Goal: Transaction & Acquisition: Book appointment/travel/reservation

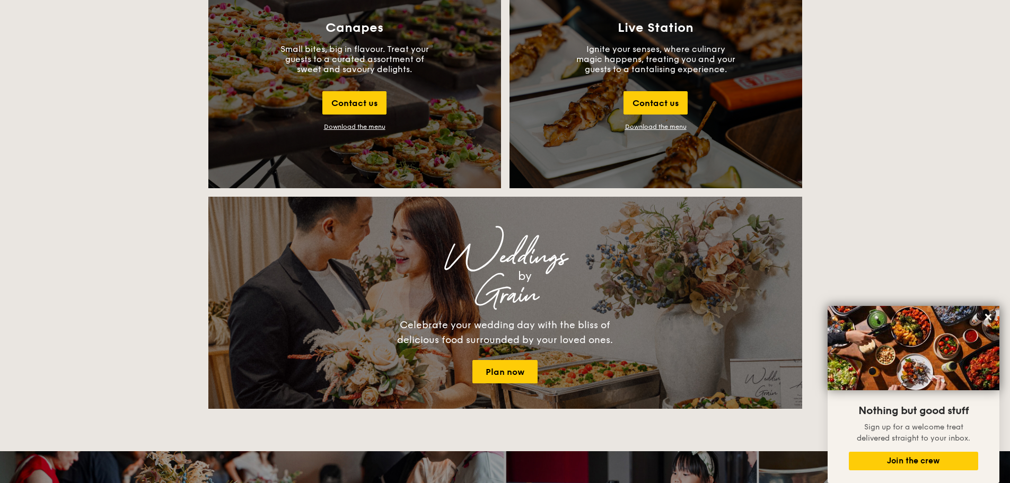
scroll to position [1485, 0]
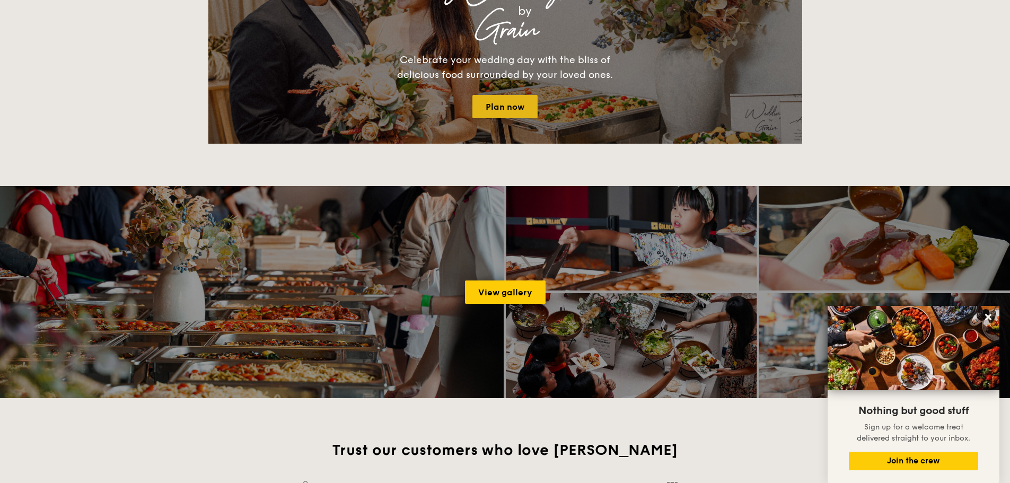
click at [506, 107] on link "Plan now" at bounding box center [504, 106] width 65 height 23
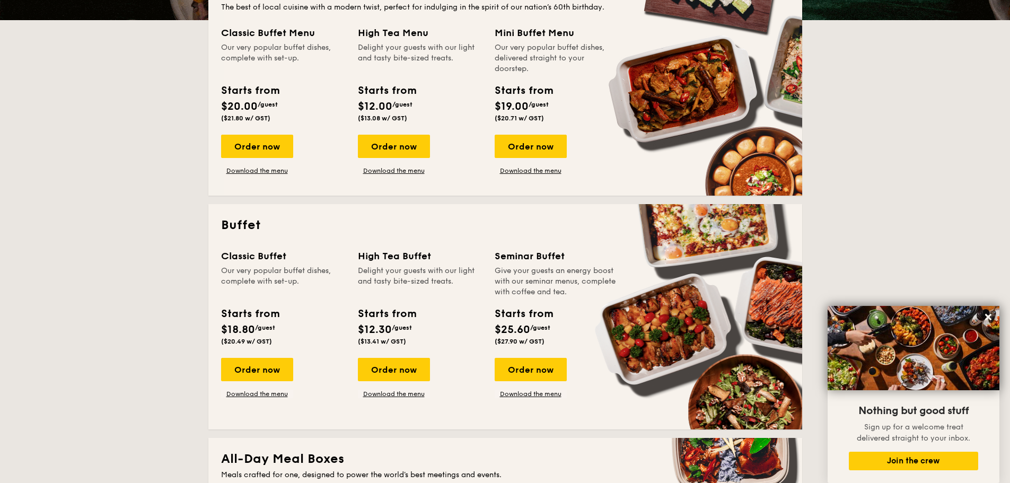
scroll to position [477, 0]
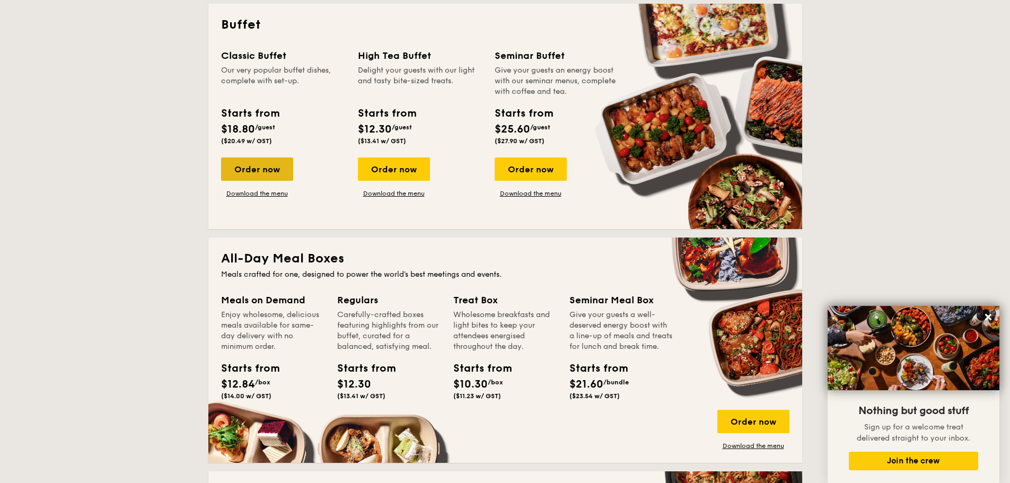
click at [258, 167] on div "Order now" at bounding box center [257, 168] width 72 height 23
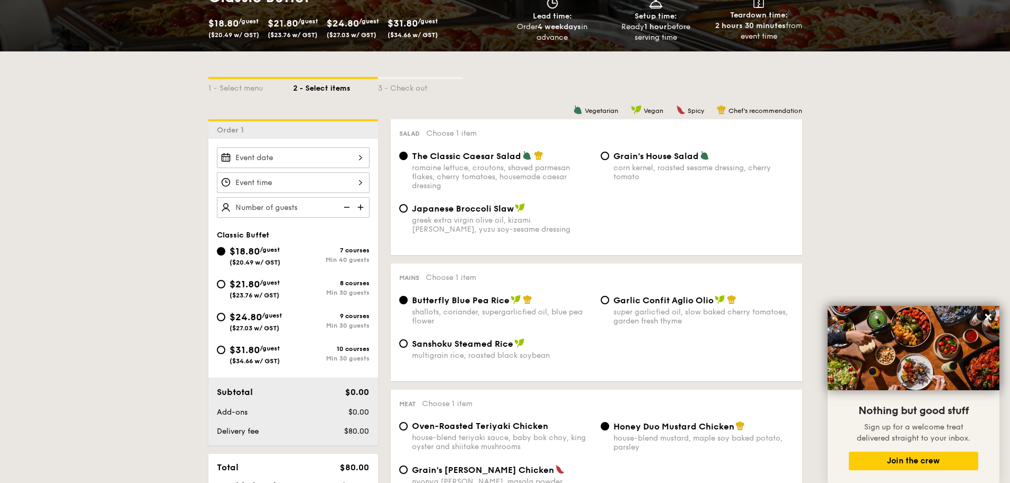
scroll to position [212, 0]
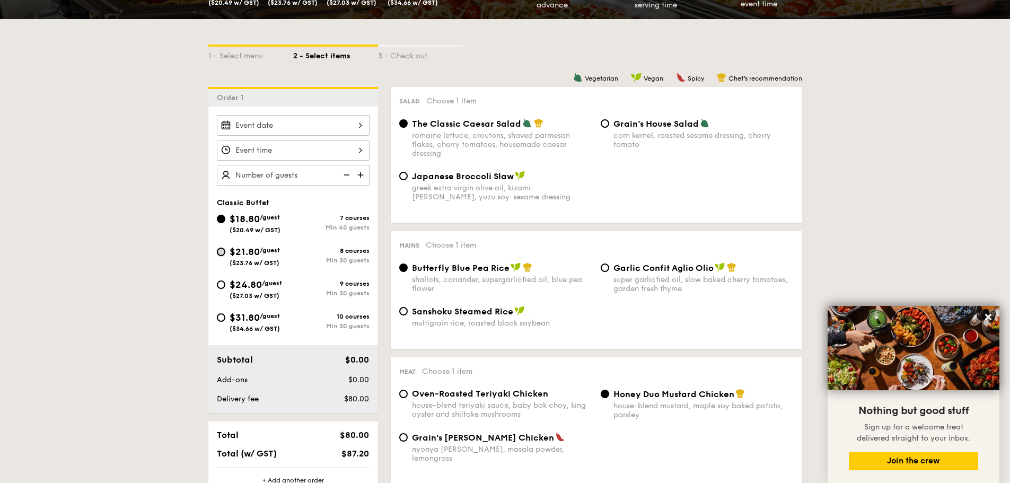
click at [224, 253] on input "$21.80 /guest ($23.76 w/ GST) 8 courses Min 30 guests" at bounding box center [221, 252] width 8 height 8
radio input "true"
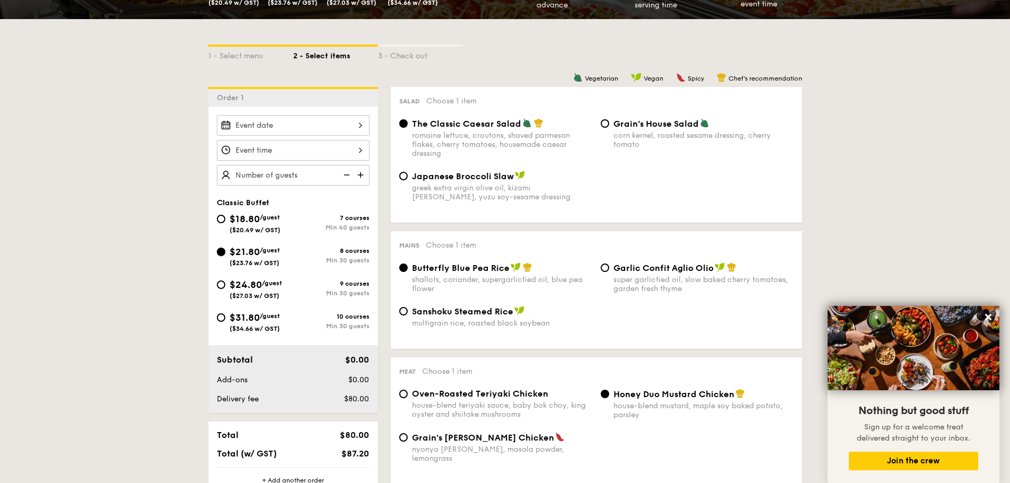
radio input "true"
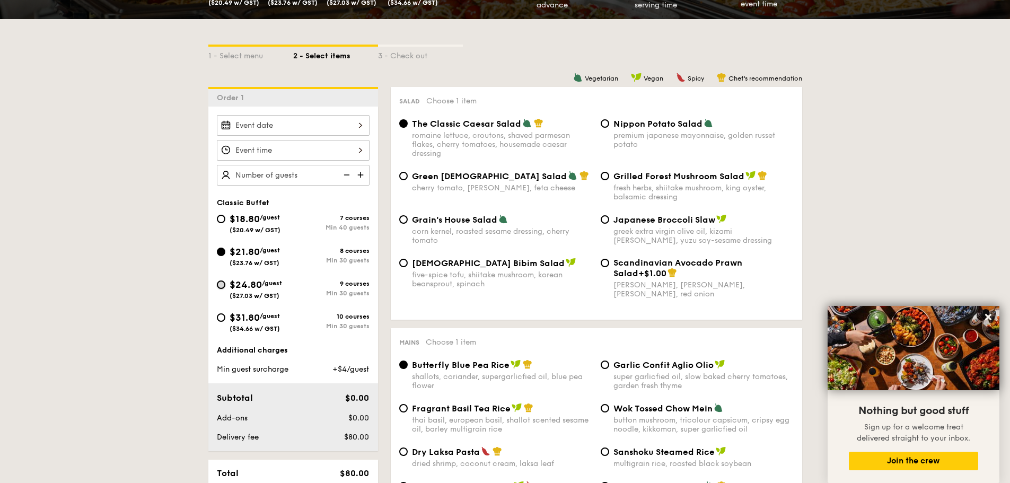
click at [221, 285] on input "$24.80 /guest ($27.03 w/ GST) 9 courses Min 30 guests" at bounding box center [221, 285] width 8 height 8
radio input "true"
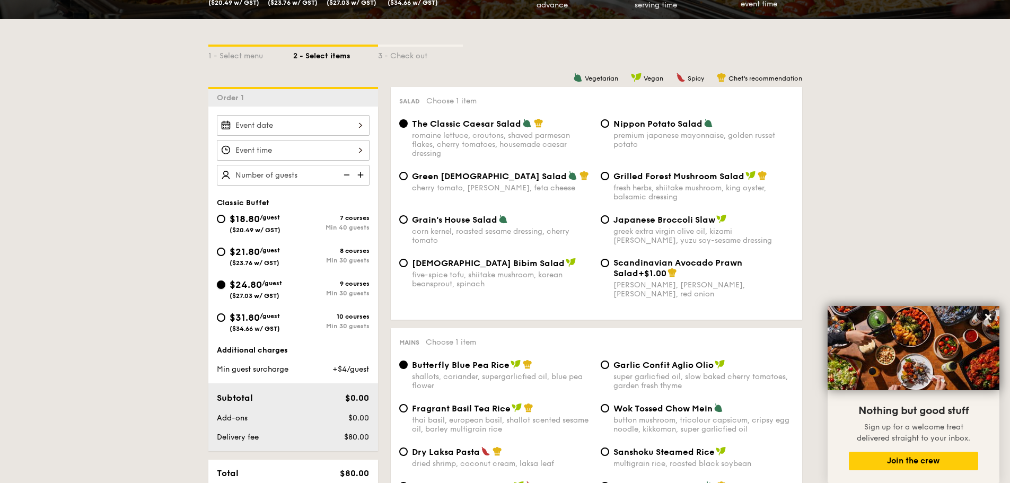
radio input "true"
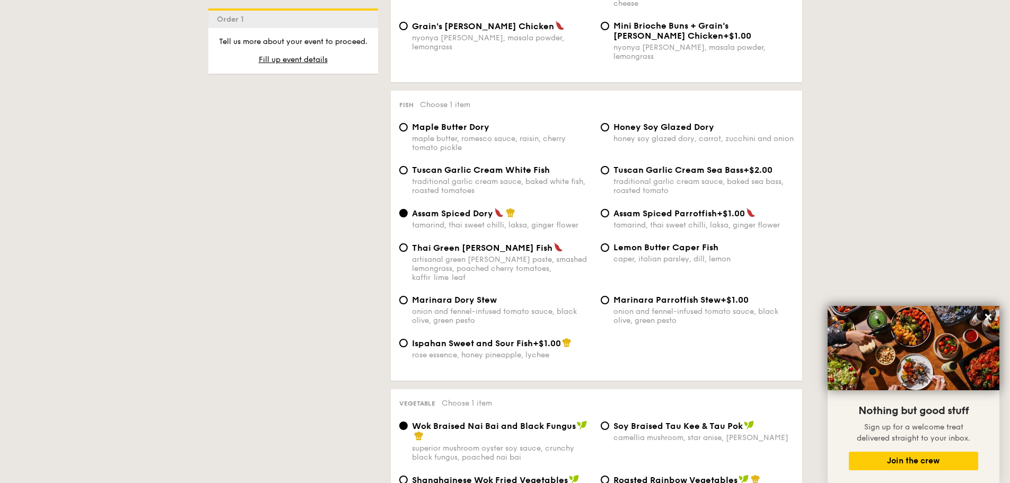
scroll to position [1008, 0]
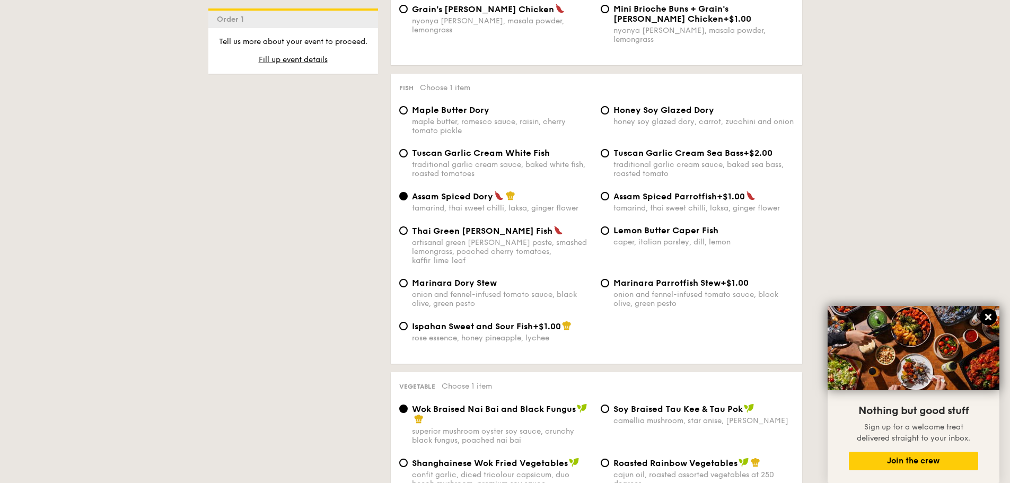
click at [984, 313] on icon at bounding box center [989, 317] width 10 height 10
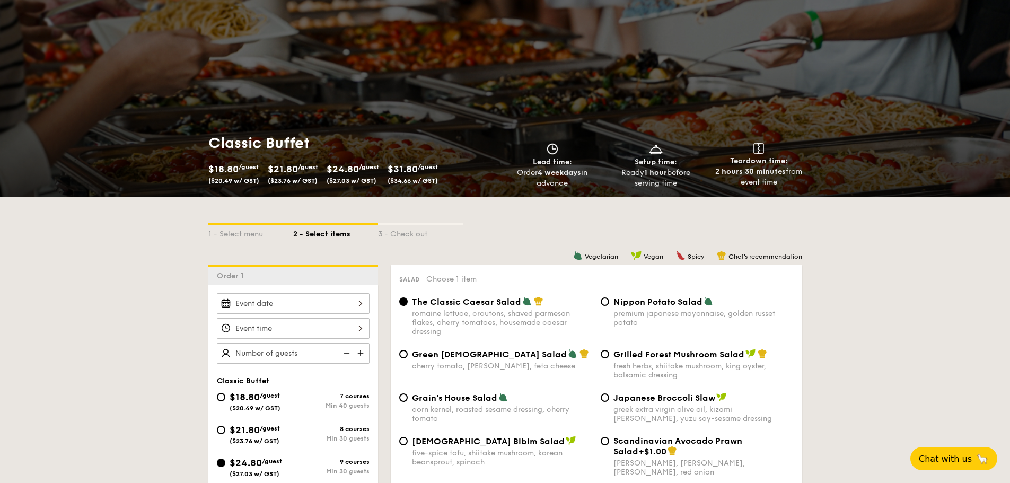
scroll to position [53, 0]
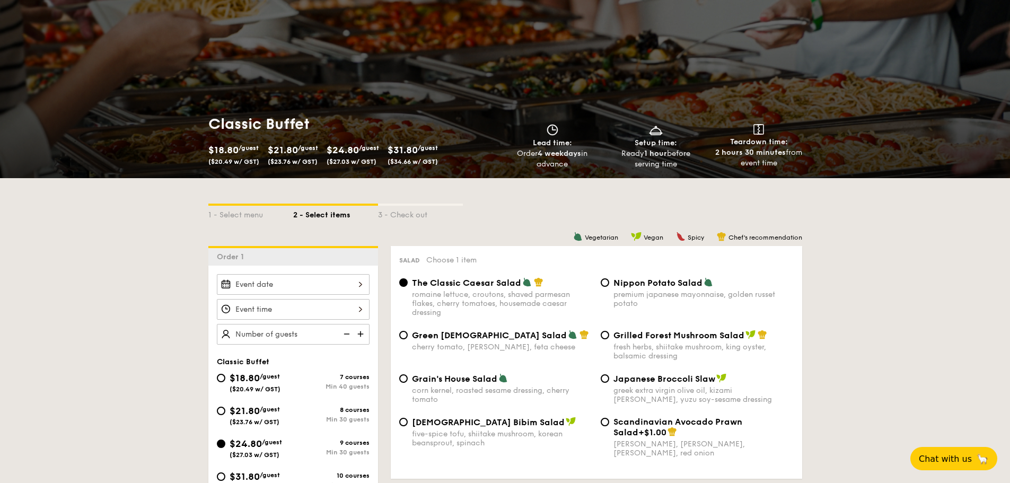
click at [339, 288] on div at bounding box center [293, 284] width 153 height 21
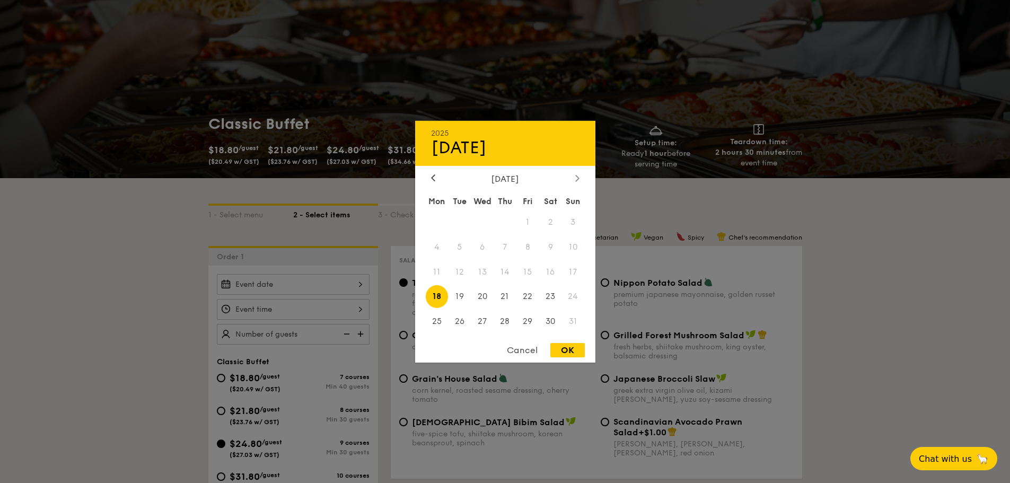
click at [581, 178] on div at bounding box center [578, 178] width 10 height 10
click at [436, 179] on div at bounding box center [433, 178] width 10 height 10
click at [553, 320] on span "30" at bounding box center [550, 321] width 23 height 23
click at [574, 349] on div "OK" at bounding box center [567, 350] width 34 height 14
type input "[DATE]"
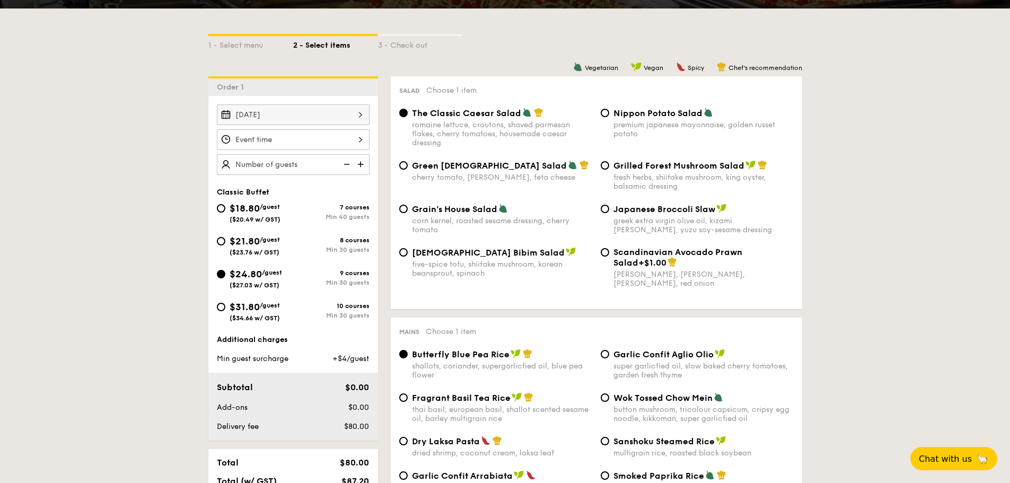
scroll to position [265, 0]
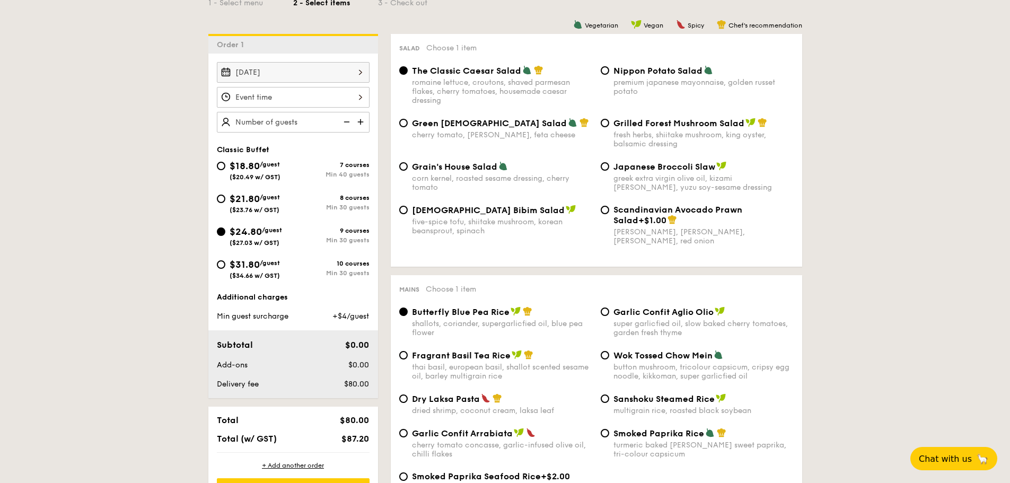
click at [277, 100] on div "12 1 2 3 4 5 6 7 8 9 10 11 00 15 30 45 am pm Cancel OK" at bounding box center [293, 97] width 153 height 21
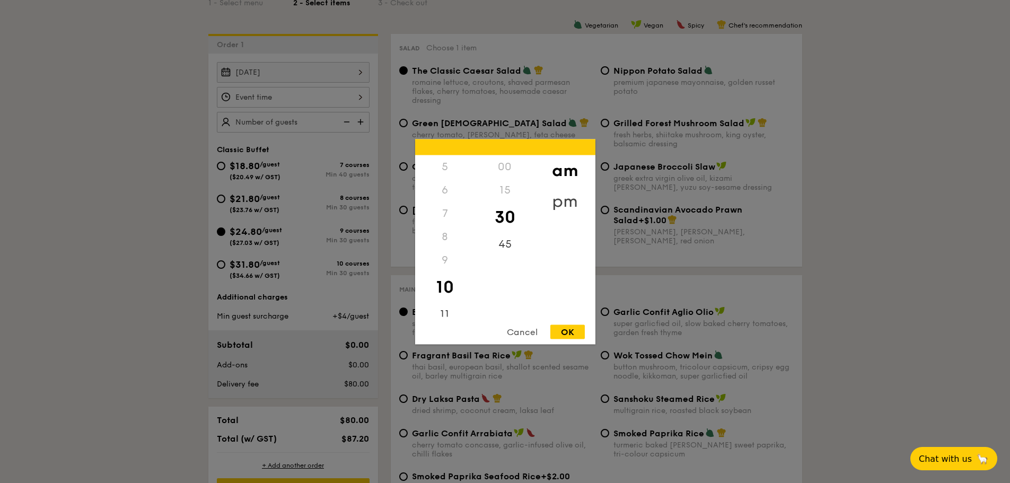
click at [563, 200] on div "pm" at bounding box center [565, 201] width 60 height 31
drag, startPoint x: 443, startPoint y: 244, endPoint x: 443, endPoint y: 264, distance: 20.2
click at [443, 264] on div "12 1 2 3 4 5 6 7 8 9 10 11" at bounding box center [445, 236] width 60 height 162
click at [441, 195] on div "6" at bounding box center [445, 193] width 60 height 31
click at [509, 217] on div "30" at bounding box center [505, 217] width 60 height 31
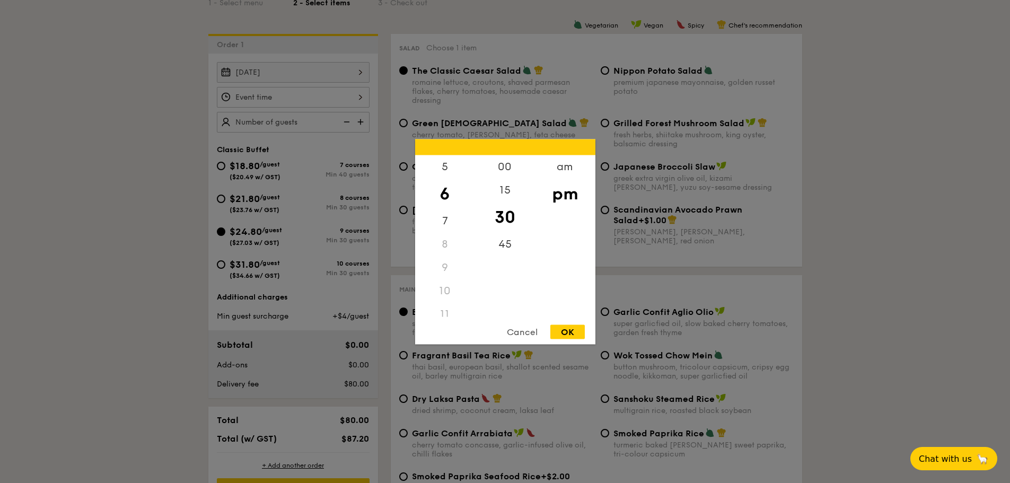
click at [570, 329] on div "OK" at bounding box center [567, 332] width 34 height 14
type input "6:30PM"
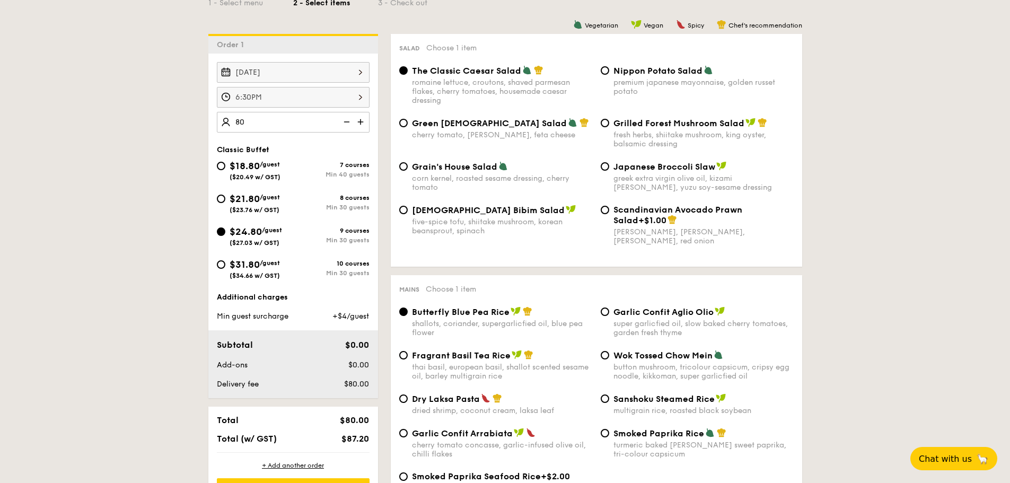
type input "80 guests"
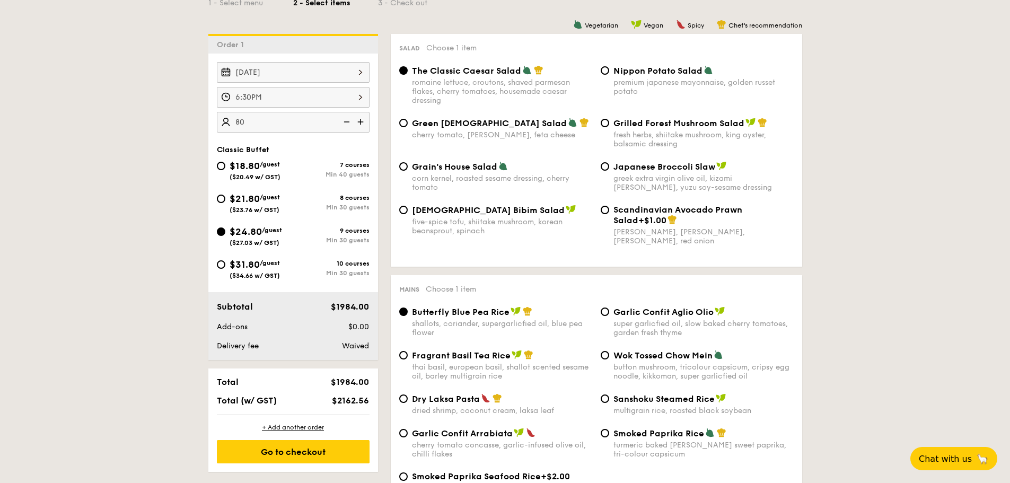
click at [652, 128] on span "Grilled Forest Mushroom Salad" at bounding box center [679, 123] width 131 height 10
click at [609, 127] on input "Grilled Forest Mushroom Salad fresh herbs, shiitake mushroom, king oyster, bals…" at bounding box center [605, 123] width 8 height 8
radio input "true"
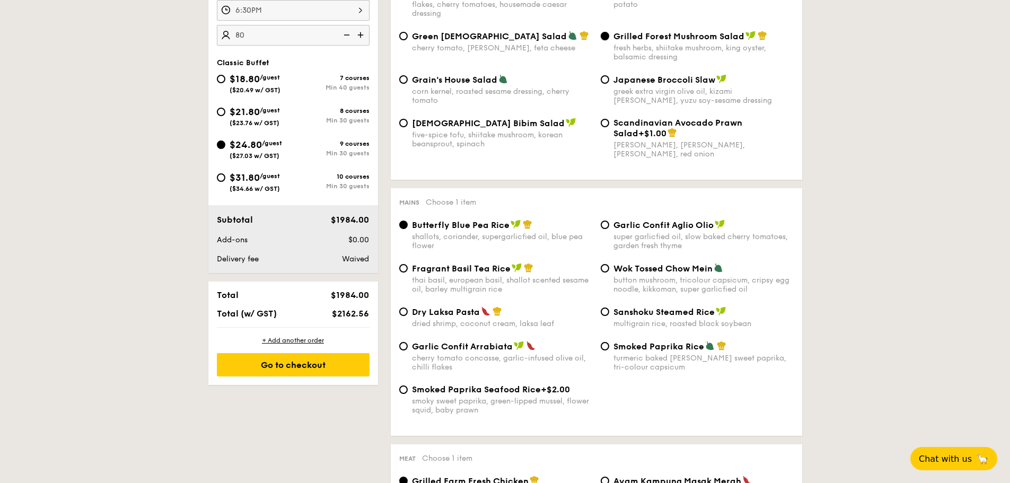
scroll to position [371, 0]
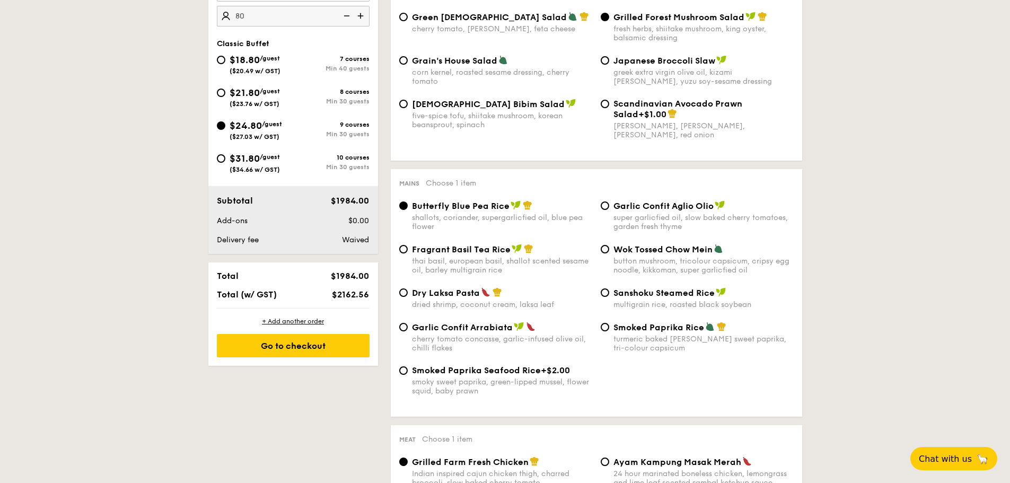
click at [628, 214] on div "super garlicfied oil, slow baked cherry tomatoes, garden fresh thyme" at bounding box center [704, 222] width 180 height 18
click at [609, 210] on input "Garlic Confit Aglio Olio super garlicfied oil, slow baked cherry tomatoes, gard…" at bounding box center [605, 206] width 8 height 8
radio input "true"
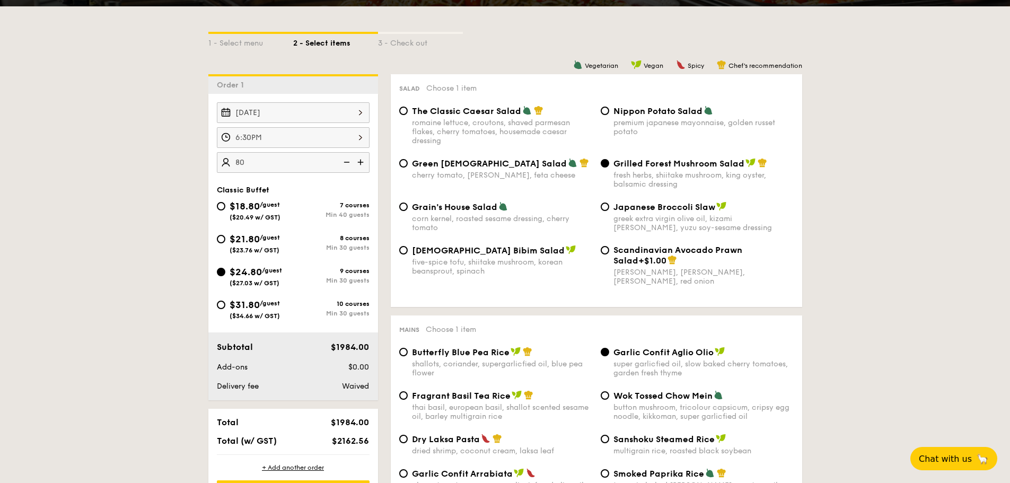
scroll to position [0, 0]
